Goal: Use online tool/utility: Utilize a website feature to perform a specific function

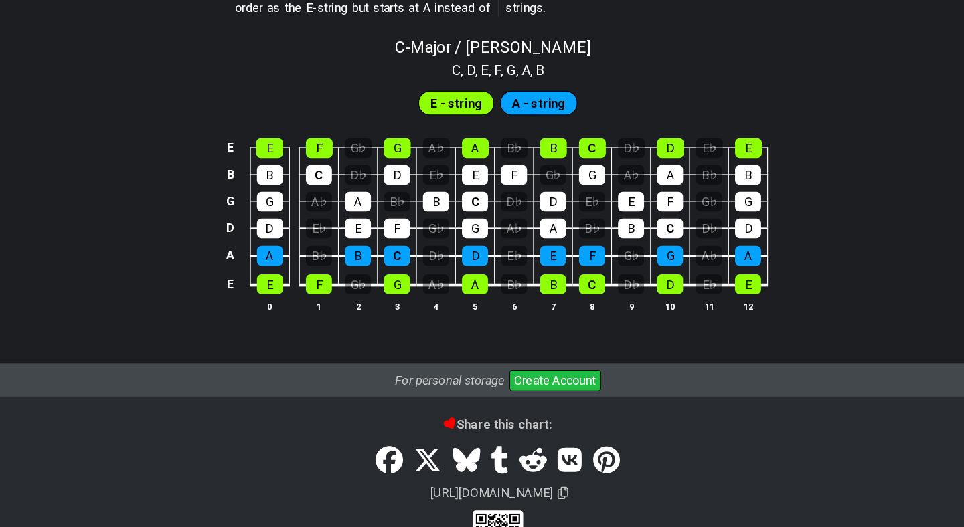
scroll to position [1285, 0]
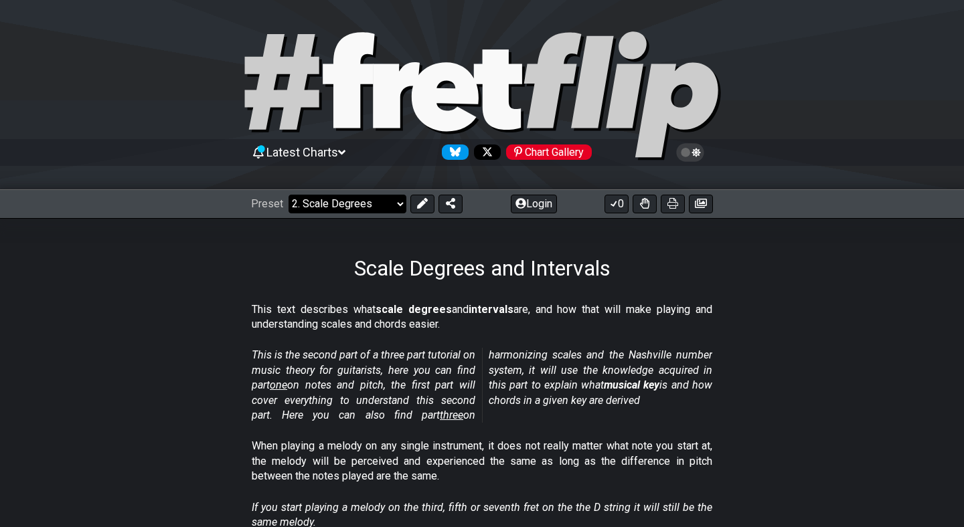
click at [391, 207] on select "Welcome to #fretflip! Initial Preset Custom Preset Minor Pentatonic Major Penta…" at bounding box center [348, 204] width 118 height 19
click at [349, 107] on icon at bounding box center [349, 80] width 52 height 96
select select "/welcome"
select select "C"
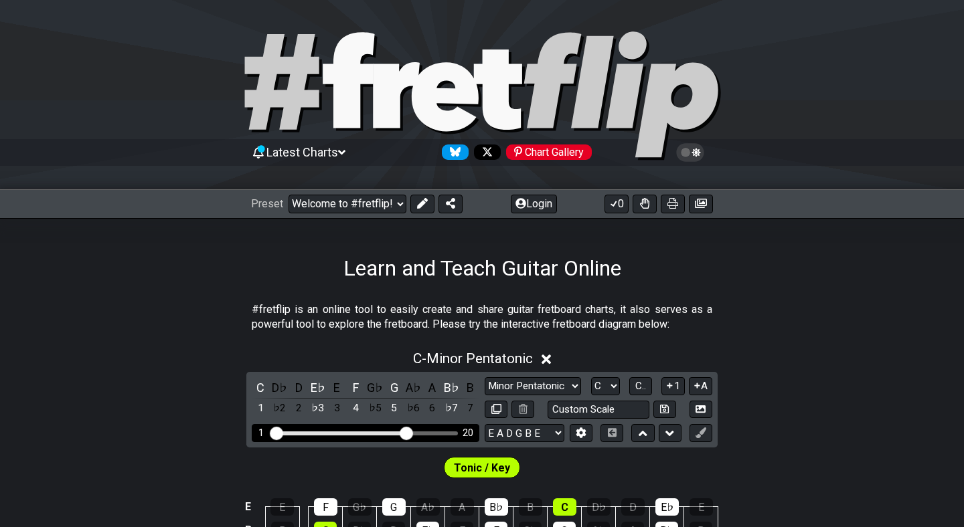
drag, startPoint x: 351, startPoint y: 434, endPoint x: 408, endPoint y: 435, distance: 56.2
click at [408, 432] on input "Visible fret range" at bounding box center [365, 432] width 190 height 0
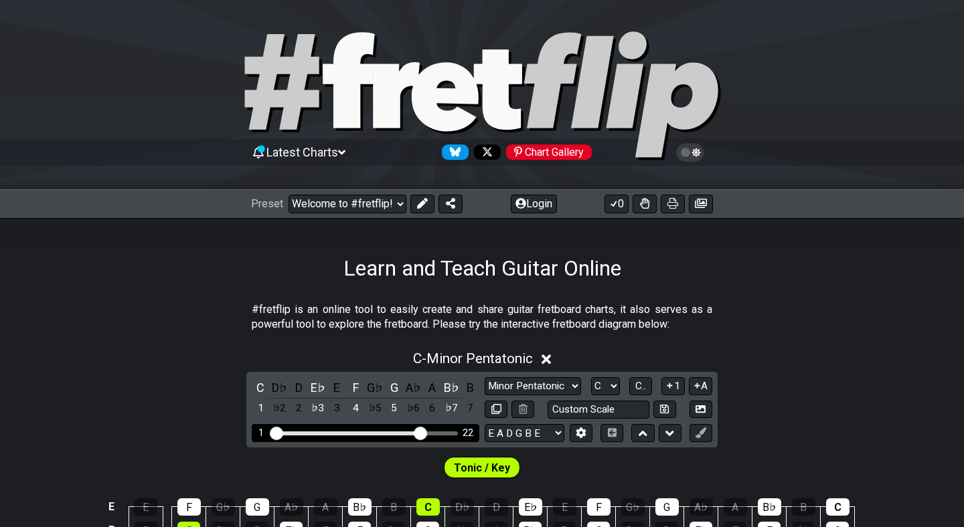
drag, startPoint x: 408, startPoint y: 435, endPoint x: 419, endPoint y: 438, distance: 11.7
click at [419, 432] on input "Visible fret range" at bounding box center [365, 432] width 190 height 0
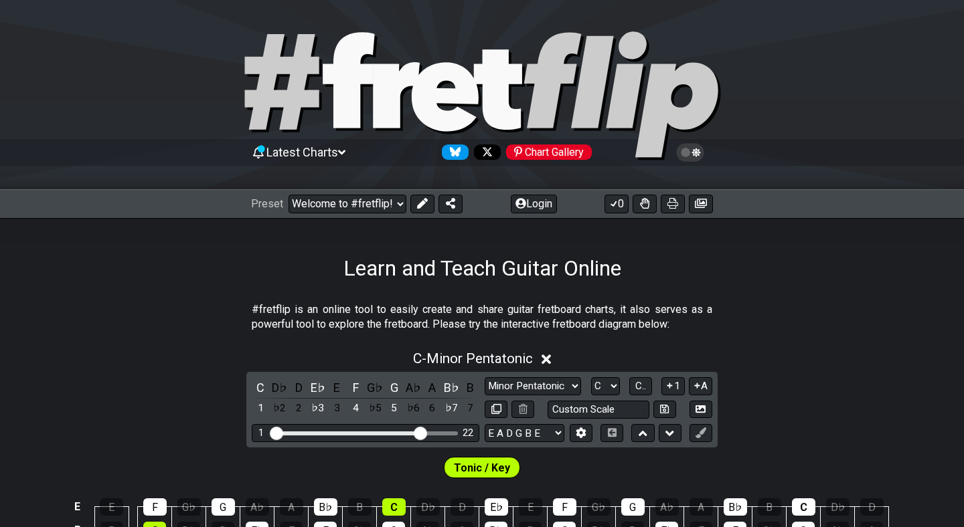
click at [960, 99] on div at bounding box center [482, 97] width 964 height 137
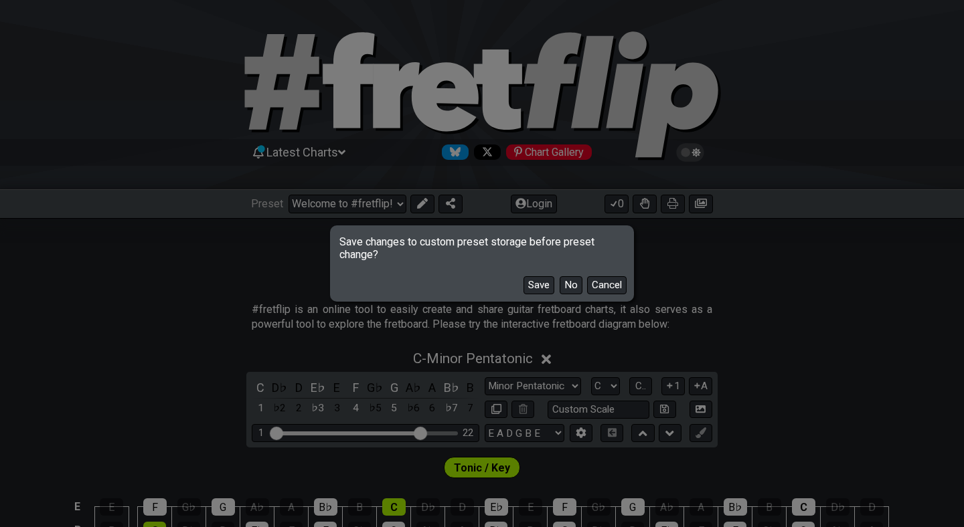
click at [857, 39] on div "Save changes to custom preset storage before preset change? Save No Cancel" at bounding box center [482, 263] width 964 height 527
click at [596, 290] on button "Cancel" at bounding box center [606, 285] width 39 height 18
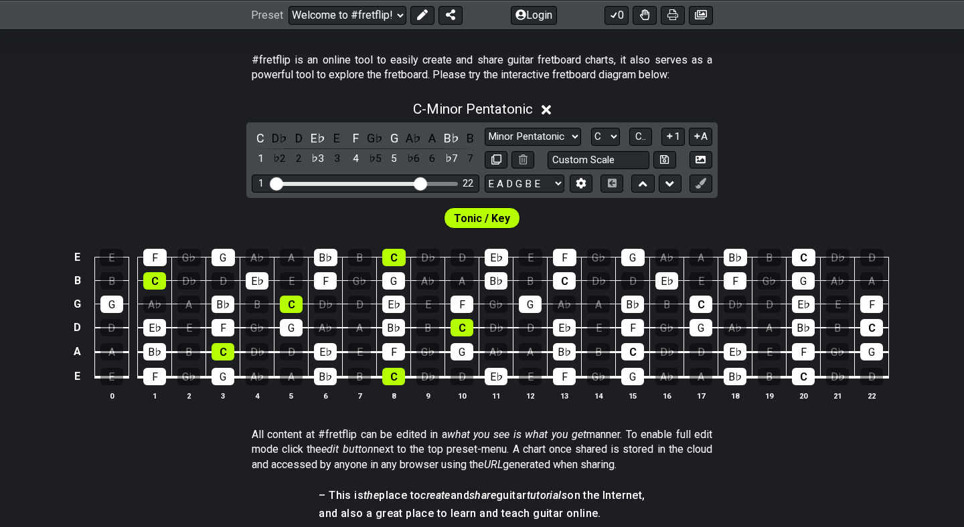
scroll to position [252, 0]
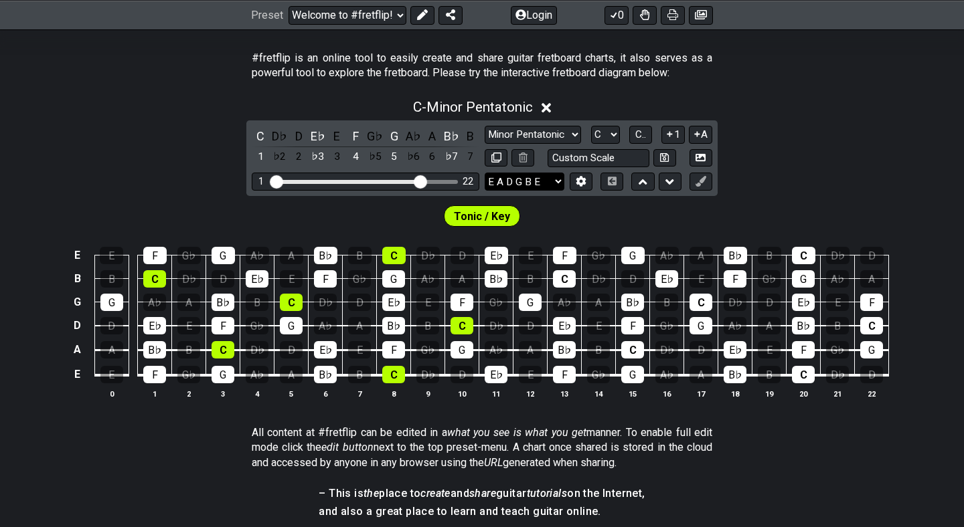
click at [532, 175] on select "E A D G B E E A D G B E E A D G B E B E A D F♯ B A D G C E A D A D G B E E♭ A♭ …" at bounding box center [525, 182] width 80 height 18
click at [608, 137] on select "A♭ A A♯ B♭ B C C♯ D♭ D D♯ E♭ E F F♯ G♭ G G♯" at bounding box center [605, 135] width 29 height 18
click at [493, 218] on span "Tonic / Key" at bounding box center [482, 216] width 56 height 19
click at [520, 140] on select "Minor Pentatonic Click to edit Minor Pentatonic Major Pentatonic Minor Blues Ma…" at bounding box center [533, 135] width 96 height 18
click at [485, 126] on select "Minor Pentatonic Click to edit Minor Pentatonic Major Pentatonic Minor Blues Ma…" at bounding box center [533, 135] width 96 height 18
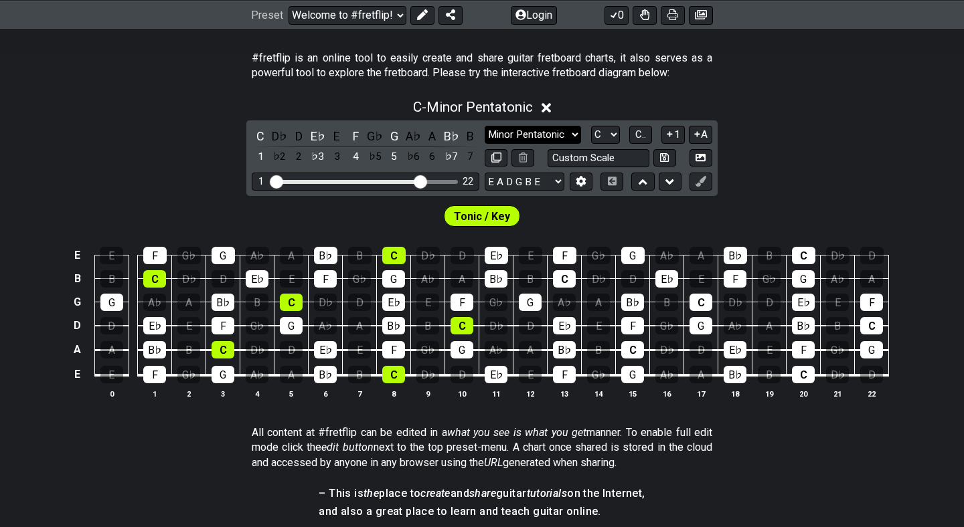
click at [515, 139] on select "Minor Pentatonic Click to edit Minor Pentatonic Major Pentatonic Minor Blues Ma…" at bounding box center [533, 135] width 96 height 18
select select "Major Pentatonic"
click at [485, 126] on select "Minor Pentatonic Click to edit Minor Pentatonic Major Pentatonic Minor Blues Ma…" at bounding box center [533, 135] width 96 height 18
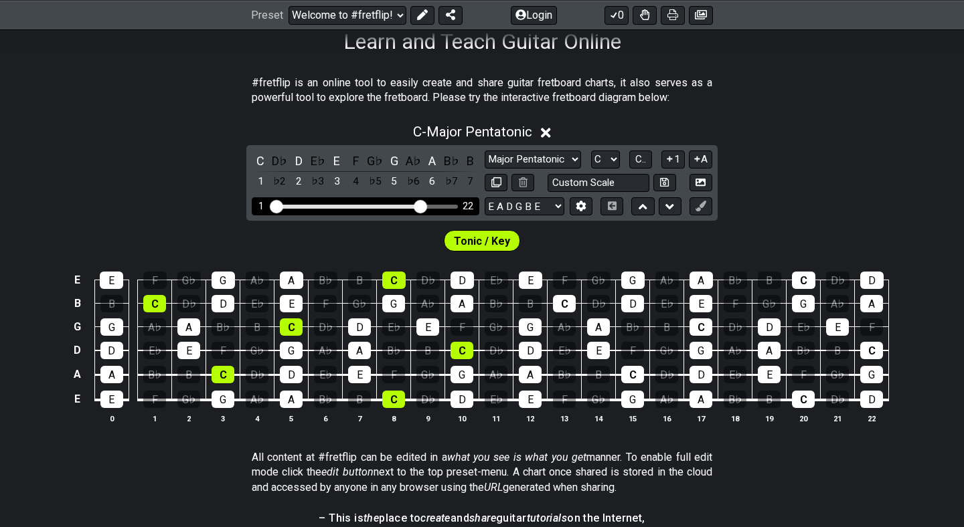
scroll to position [230, 0]
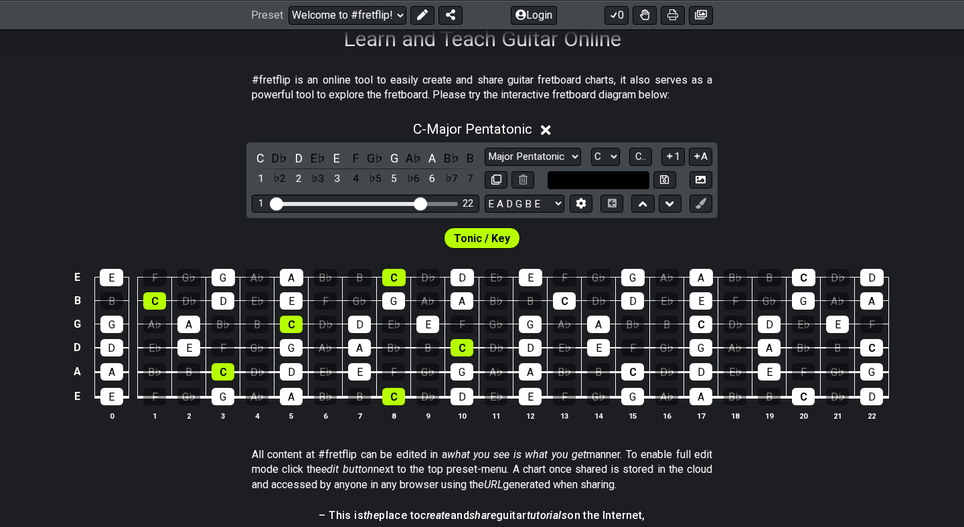
click at [581, 179] on input "text" at bounding box center [599, 180] width 102 height 18
type input "Custom Scale"
click at [687, 127] on div "C - Major Pentatonic" at bounding box center [482, 125] width 964 height 25
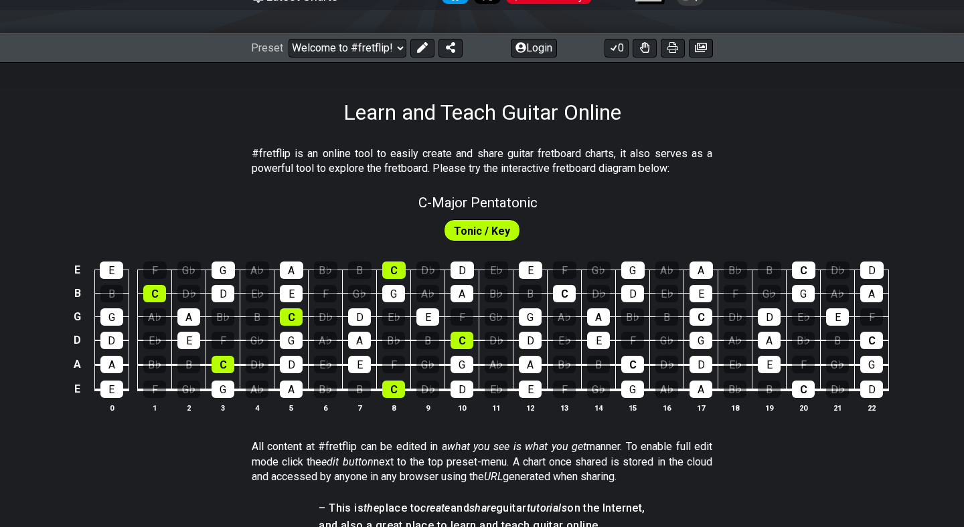
scroll to position [173, 0]
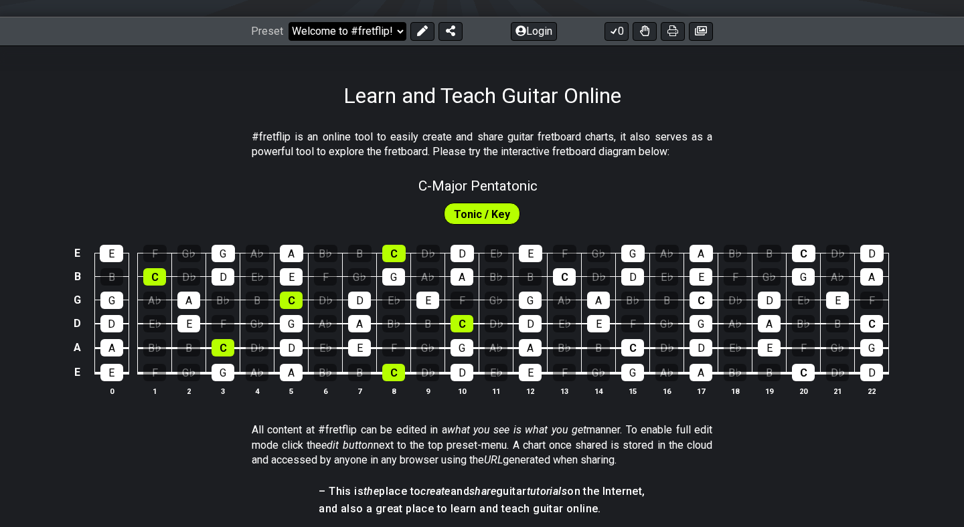
click at [378, 25] on select "Welcome to #fretflip! Initial Preset Custom Preset Minor Pentatonic Major Penta…" at bounding box center [348, 31] width 118 height 19
click at [289, 22] on select "Welcome to #fretflip! Initial Preset Custom Preset Minor Pentatonic Major Penta…" at bounding box center [348, 31] width 118 height 19
select select "/welcome"
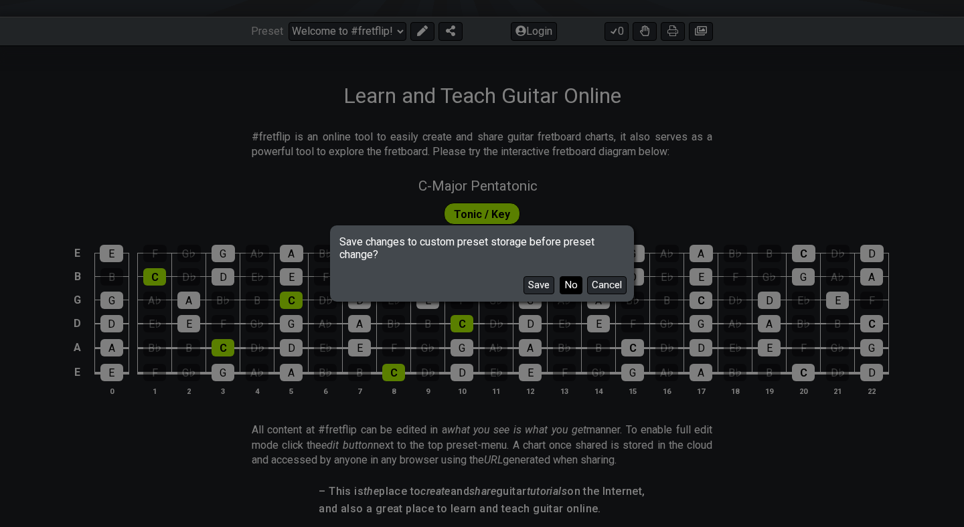
click at [564, 285] on button "No" at bounding box center [571, 285] width 23 height 18
select select "C"
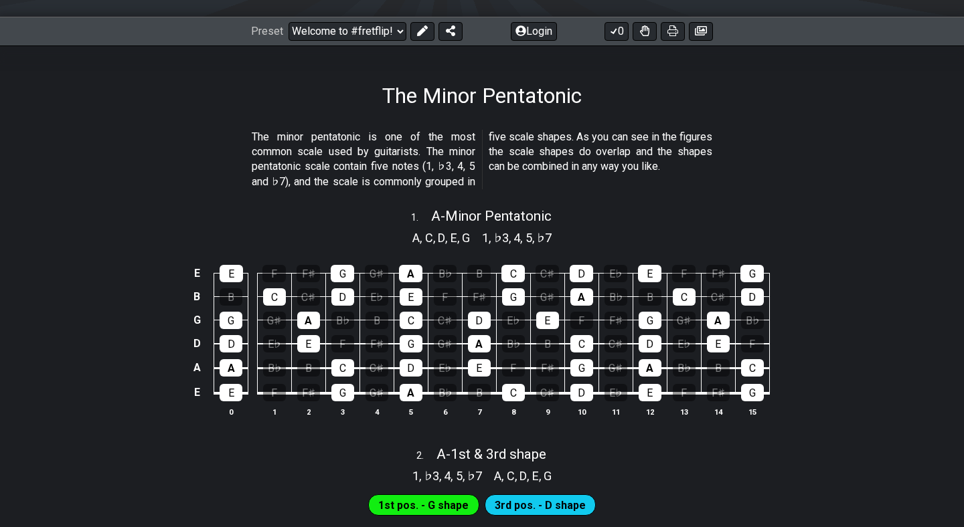
select select "/minor-pentatonic"
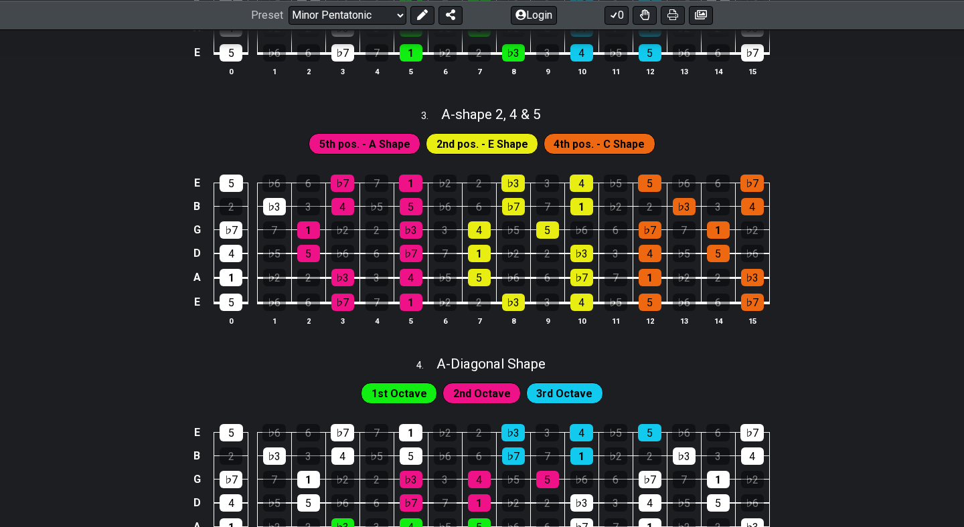
scroll to position [786, 0]
